Goal: Task Accomplishment & Management: Complete application form

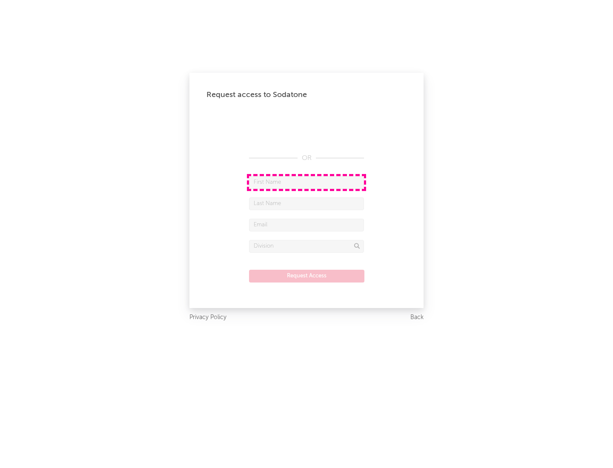
click at [307, 182] on input "text" at bounding box center [306, 182] width 115 height 13
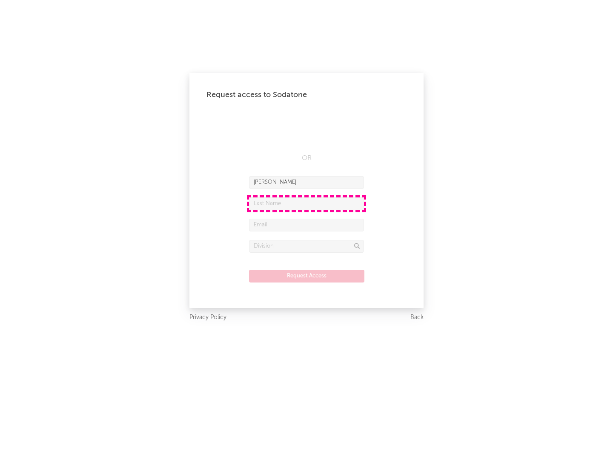
type input "[PERSON_NAME]"
click at [307, 204] on input "text" at bounding box center [306, 204] width 115 height 13
type input "[PERSON_NAME]"
click at [307, 225] on input "text" at bounding box center [306, 225] width 115 height 13
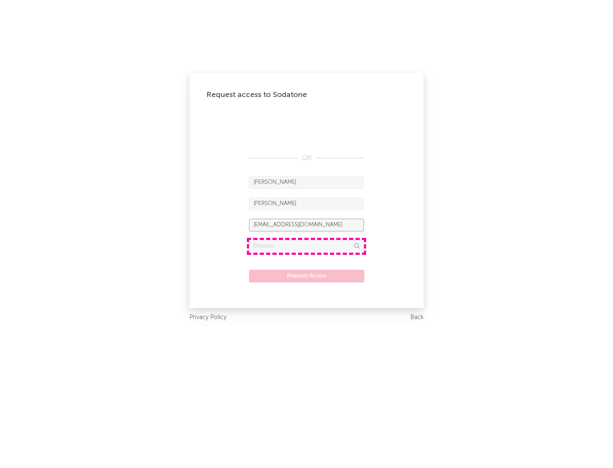
type input "[EMAIL_ADDRESS][DOMAIN_NAME]"
click at [307, 246] on input "text" at bounding box center [306, 246] width 115 height 13
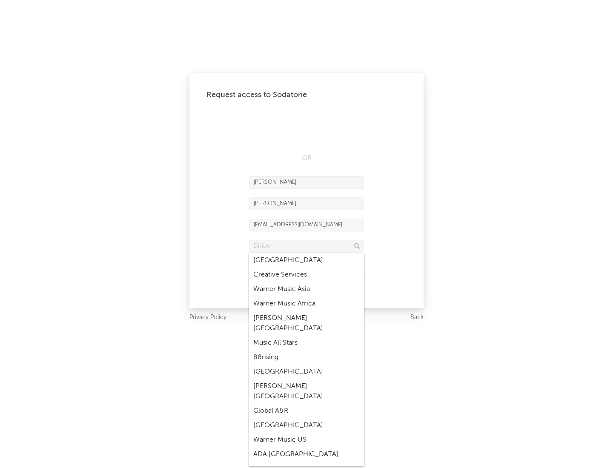
click at [307, 336] on div "Music All Stars" at bounding box center [306, 343] width 115 height 14
type input "Music All Stars"
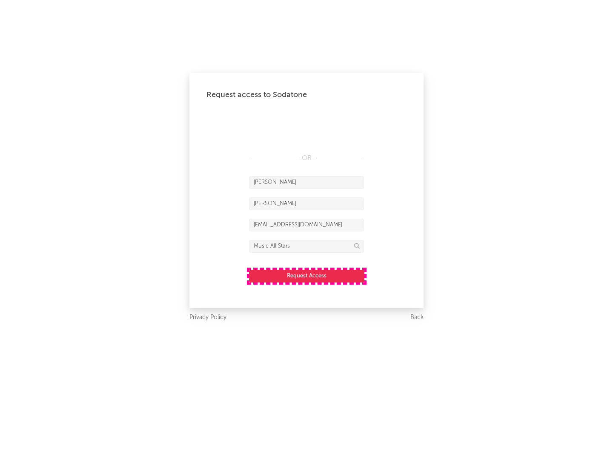
click at [307, 276] on button "Request Access" at bounding box center [306, 276] width 115 height 13
